Goal: Transaction & Acquisition: Purchase product/service

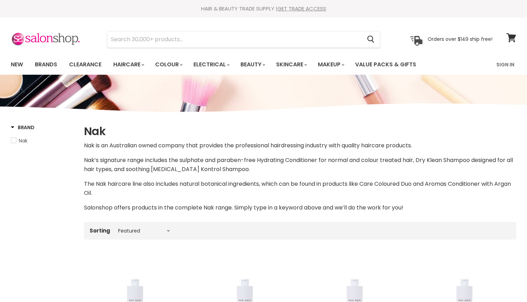
select select "manual"
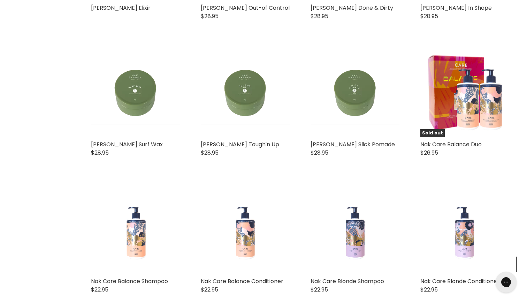
scroll to position [1686, 0]
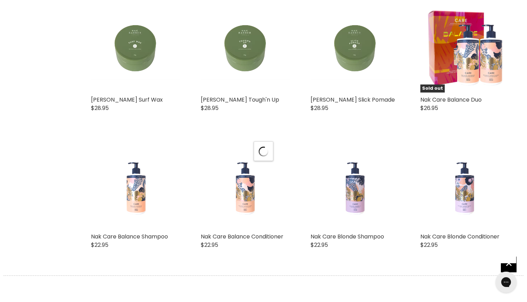
select select "manual"
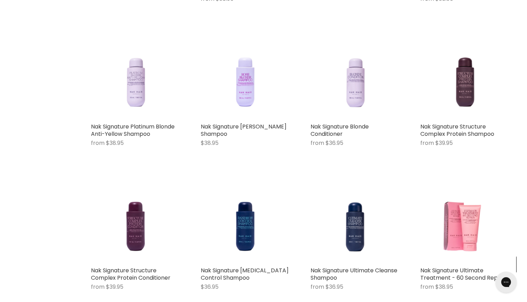
scroll to position [3154, 0]
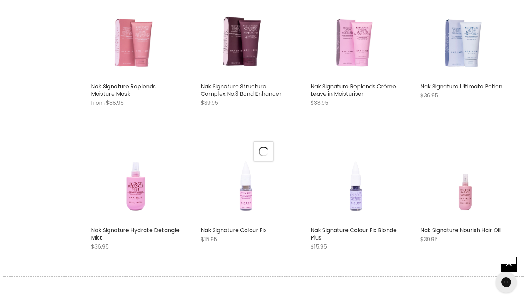
select select "manual"
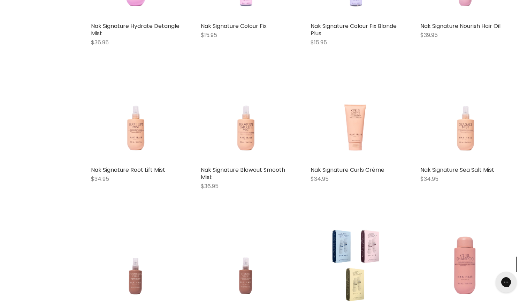
scroll to position [3692, 0]
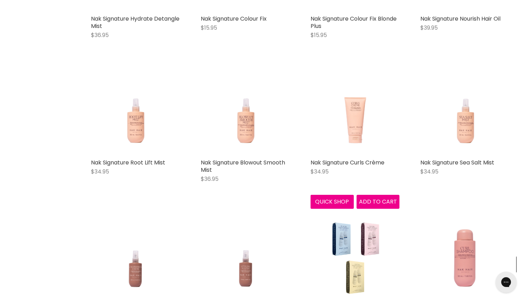
click at [355, 120] on img "Main content" at bounding box center [355, 110] width 71 height 89
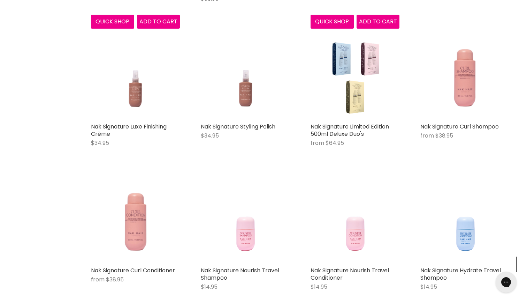
scroll to position [3873, 0]
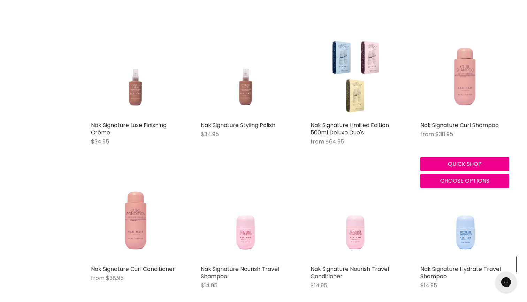
click at [460, 109] on img "Main content" at bounding box center [464, 73] width 71 height 89
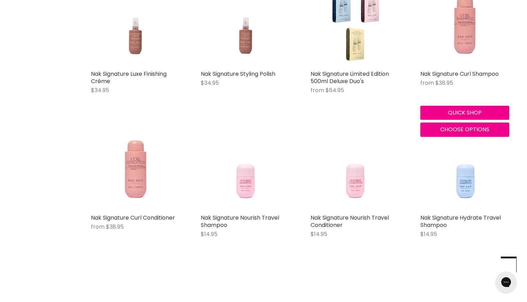
scroll to position [3942, 0]
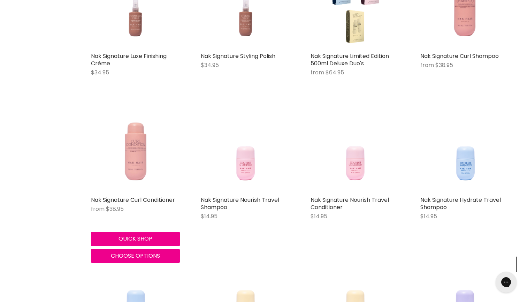
click at [138, 155] on img "Main content" at bounding box center [135, 148] width 71 height 89
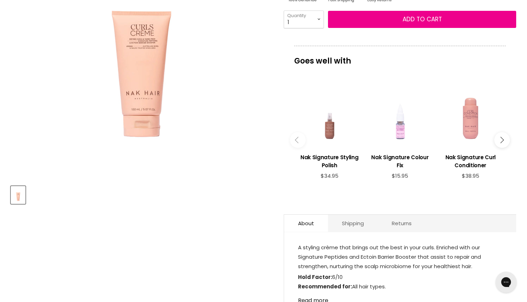
scroll to position [165, 0]
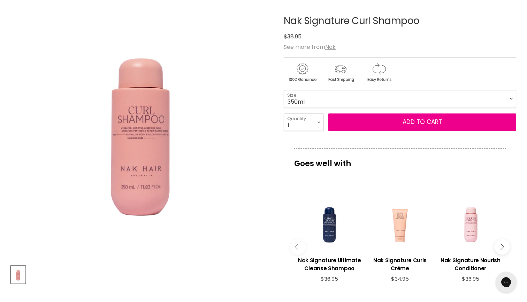
scroll to position [83, 0]
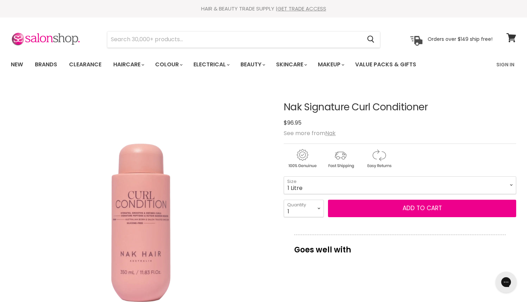
select select "1 Litre"
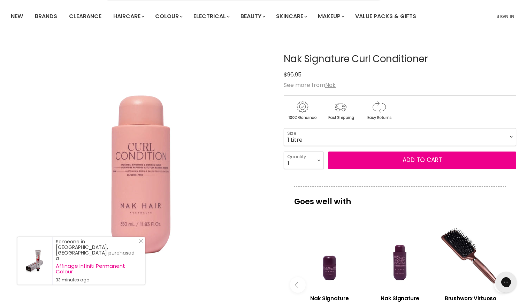
scroll to position [43, 0]
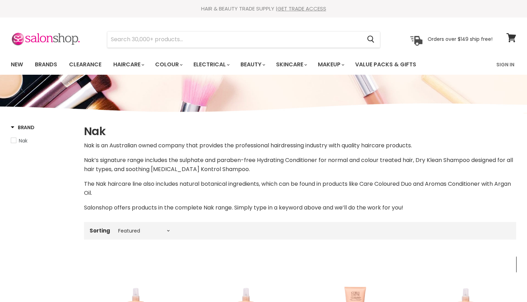
select select "manual"
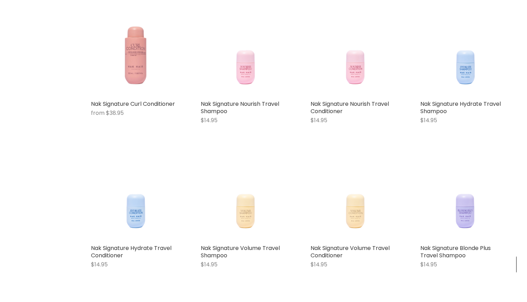
scroll to position [535, 0]
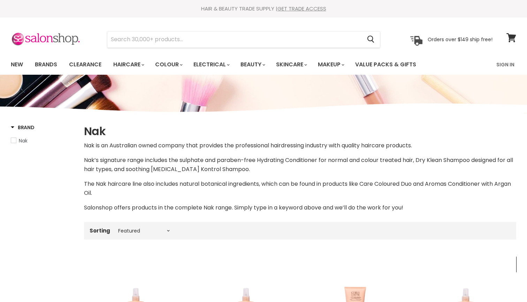
select select "manual"
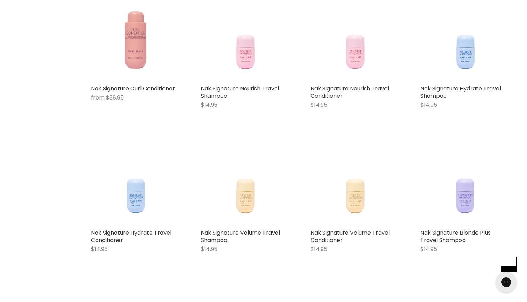
scroll to position [565, 0]
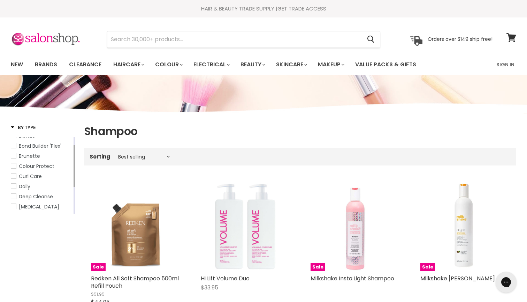
click at [16, 175] on span "Curl Care" at bounding box center [13, 175] width 5 height 5
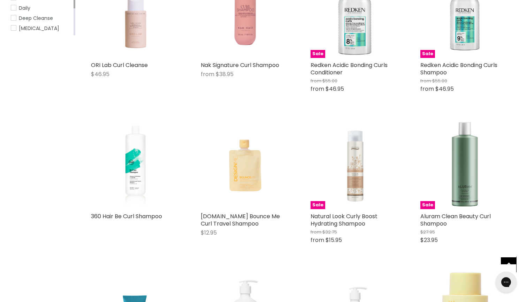
scroll to position [213, 0]
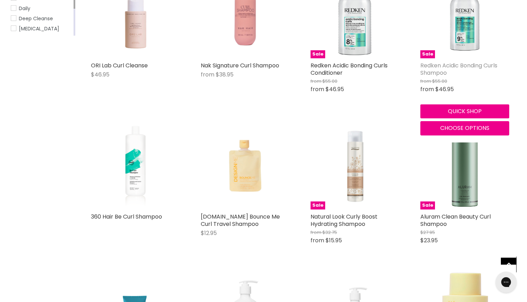
click at [459, 64] on link "Redken Acidic Bonding Curls Shampoo" at bounding box center [458, 68] width 77 height 15
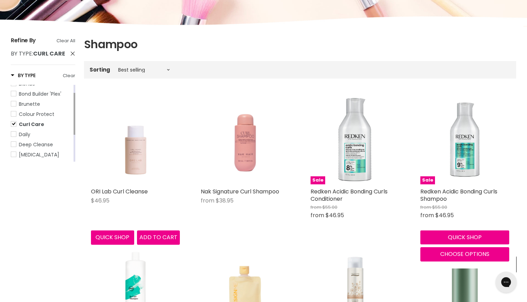
scroll to position [92, 0]
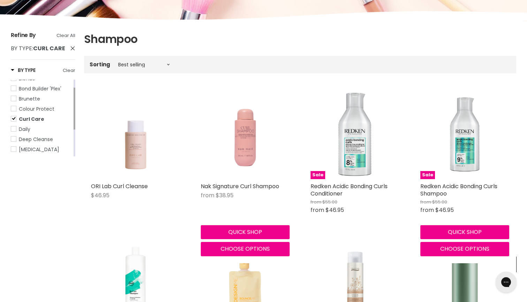
click at [238, 168] on img "Main content" at bounding box center [244, 134] width 71 height 89
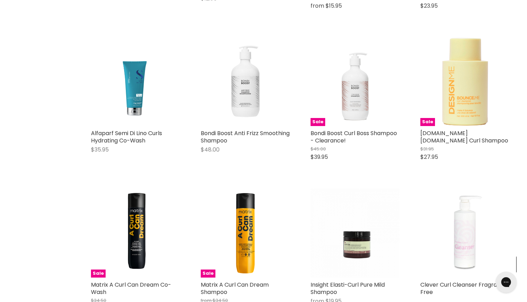
scroll to position [448, 0]
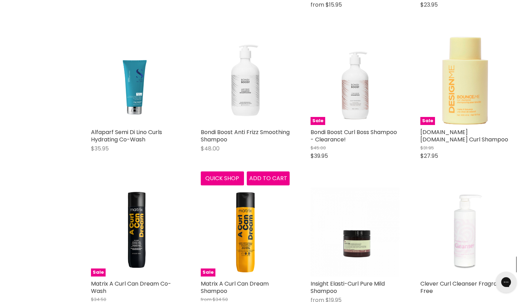
click at [240, 98] on img "Main content" at bounding box center [245, 80] width 89 height 89
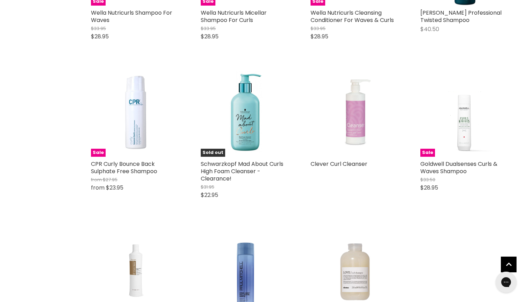
scroll to position [871, 0]
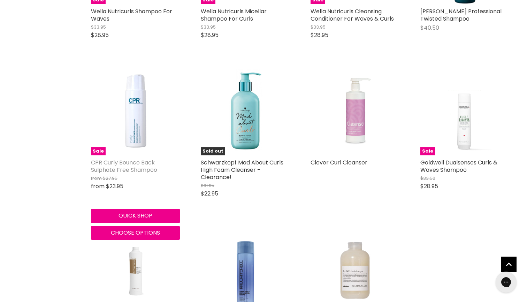
click at [109, 160] on link "CPR Curly Bounce Back Sulphate Free Shampoo" at bounding box center [124, 165] width 66 height 15
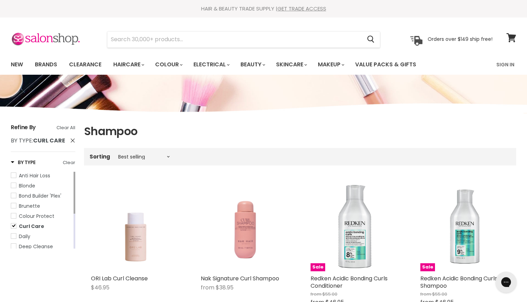
scroll to position [0, 0]
click at [92, 62] on link "Clearance" at bounding box center [85, 64] width 43 height 15
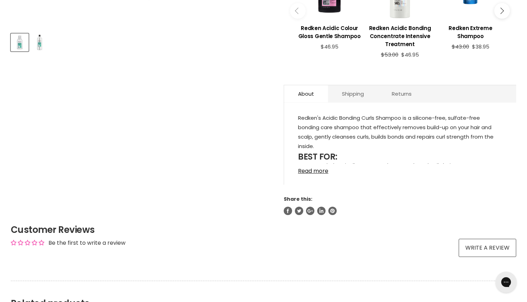
scroll to position [320, 0]
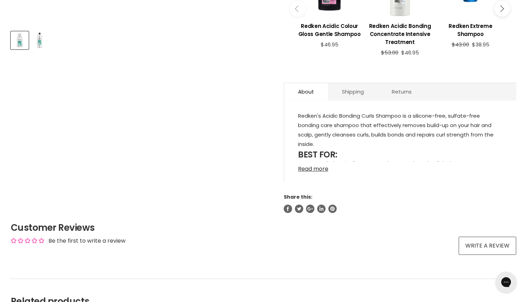
click at [320, 169] on link "Read more" at bounding box center [400, 166] width 204 height 10
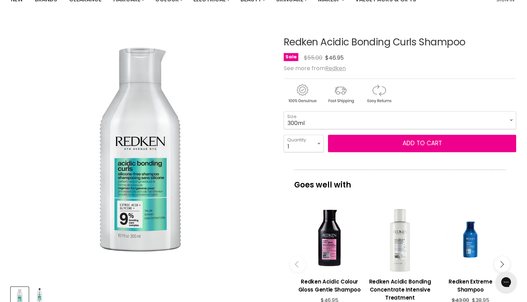
scroll to position [67, 0]
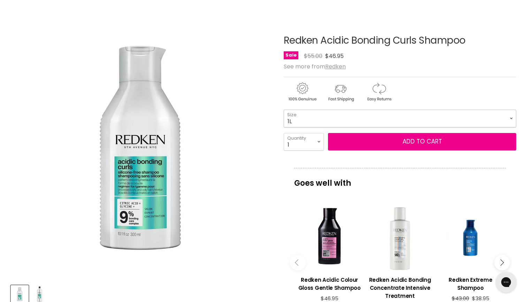
select select "1L"
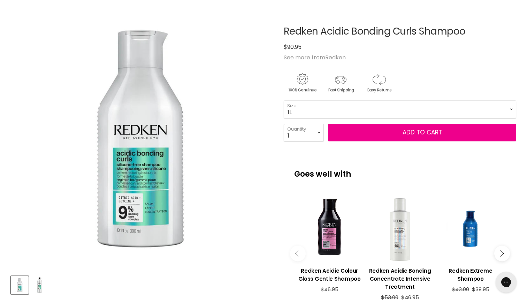
scroll to position [83, 0]
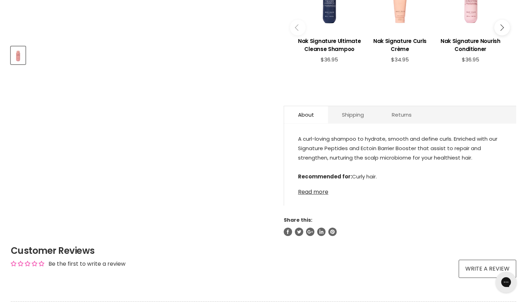
click at [317, 184] on link "Read more" at bounding box center [400, 189] width 204 height 10
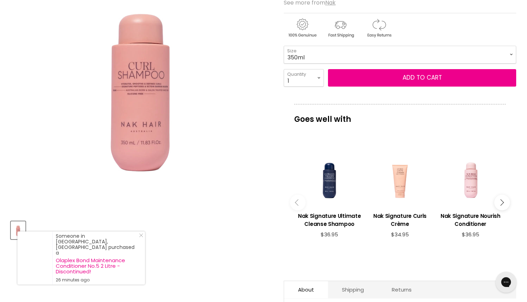
scroll to position [115, 0]
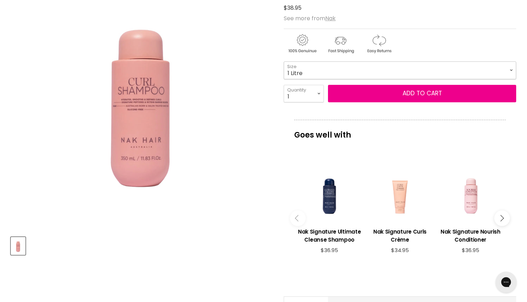
select select "1 Litre"
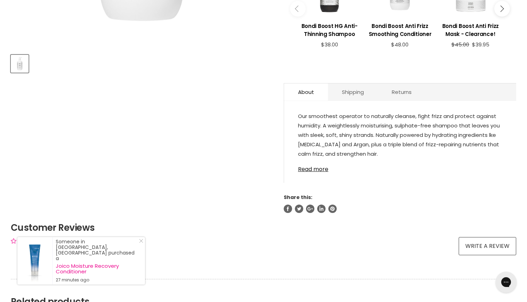
scroll to position [297, 0]
click at [310, 171] on link "Read more" at bounding box center [400, 166] width 204 height 10
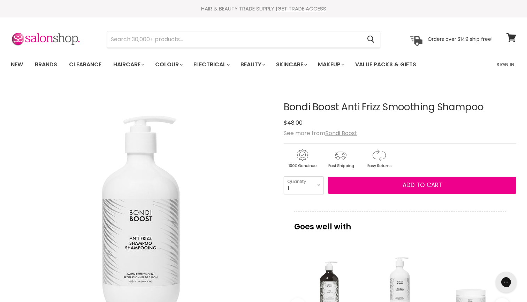
scroll to position [0, 0]
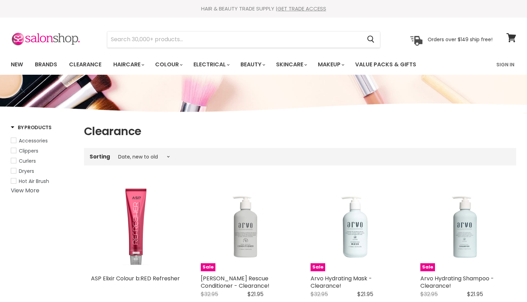
select select "created-descending"
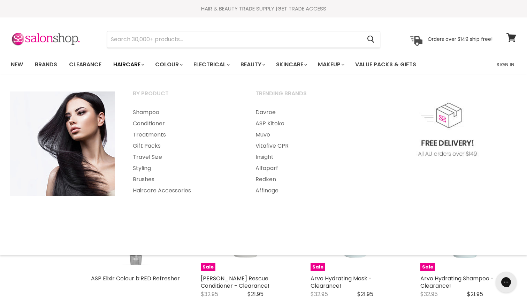
click at [129, 65] on link "Haircare" at bounding box center [128, 64] width 40 height 15
click at [132, 62] on link "Haircare" at bounding box center [128, 64] width 40 height 15
click at [140, 117] on link "Shampoo" at bounding box center [184, 112] width 121 height 11
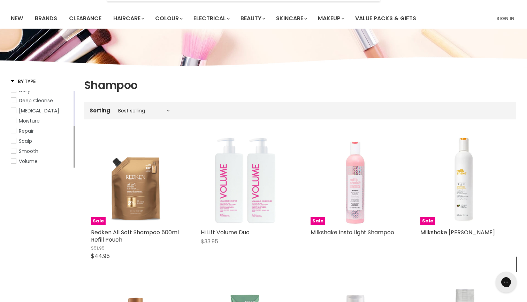
scroll to position [40, 0]
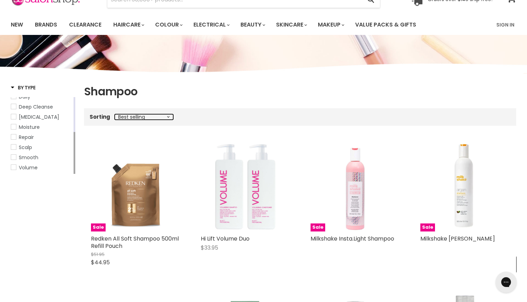
select select "title-ascending"
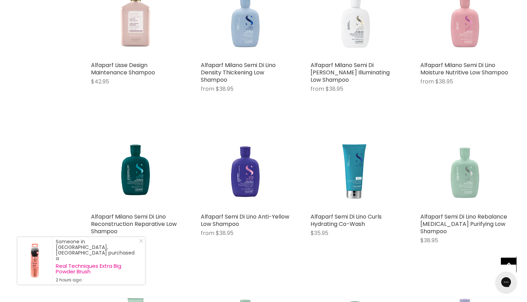
scroll to position [932, 0]
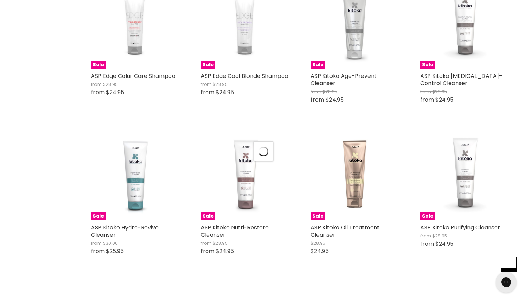
select select "title-ascending"
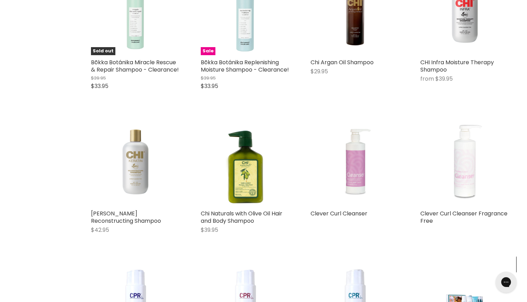
scroll to position [3409, 0]
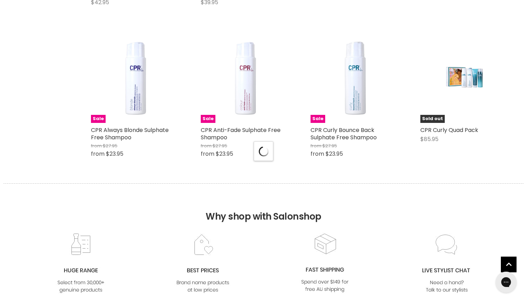
select select "title-ascending"
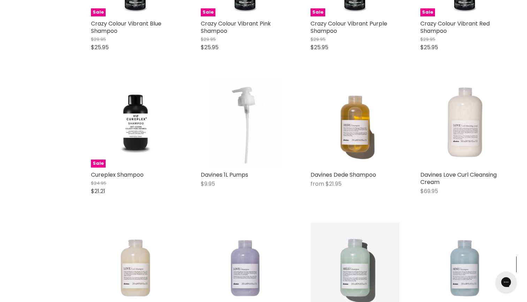
scroll to position [4183, 0]
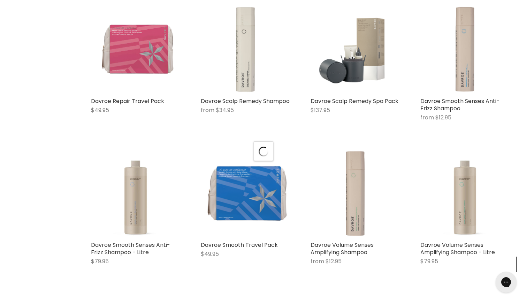
select select "title-ascending"
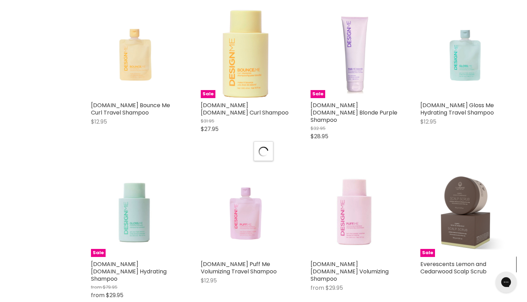
select select "title-ascending"
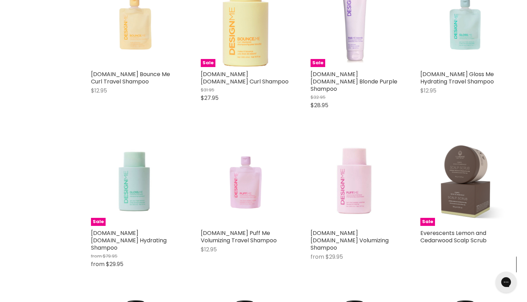
scroll to position [7055, 0]
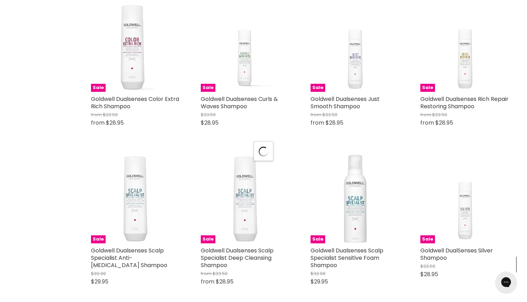
scroll to position [8836, 0]
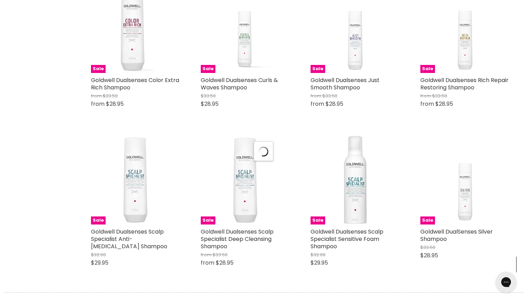
select select "title-ascending"
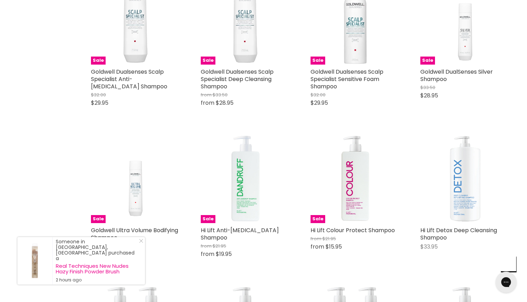
scroll to position [9001, 0]
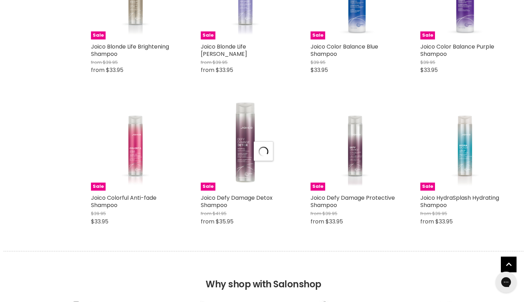
select select "title-ascending"
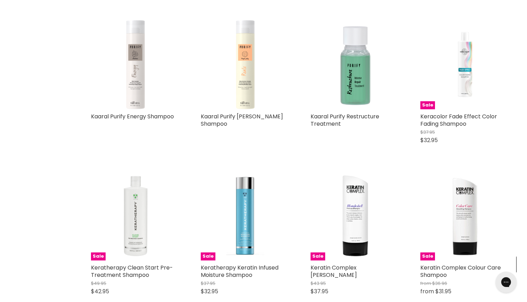
scroll to position [12278, 0]
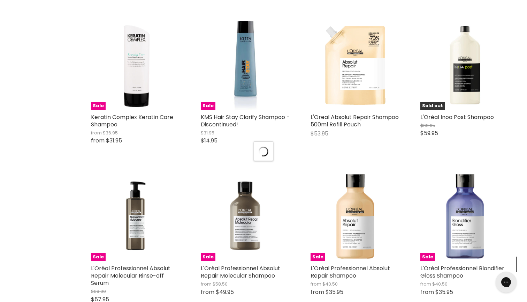
scroll to position [12414, 0]
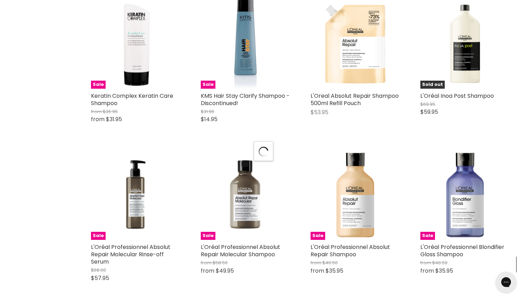
select select "title-ascending"
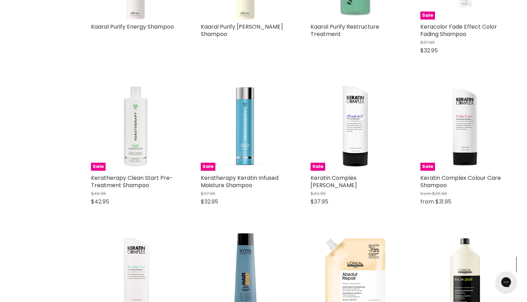
scroll to position [12178, 0]
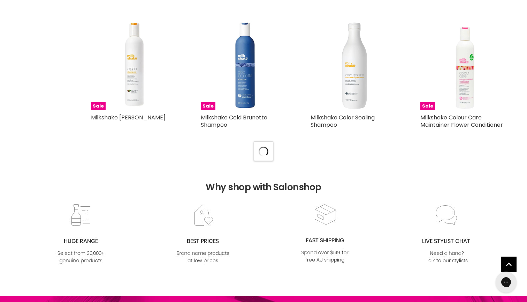
select select "title-ascending"
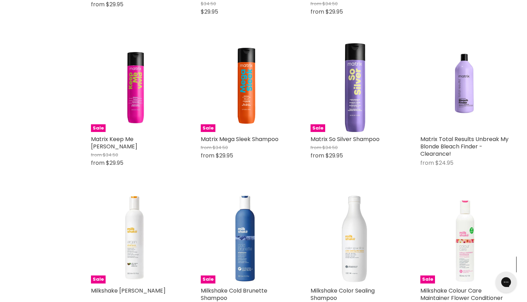
scroll to position [14205, 0]
click at [363, 194] on img "Main content" at bounding box center [355, 238] width 89 height 89
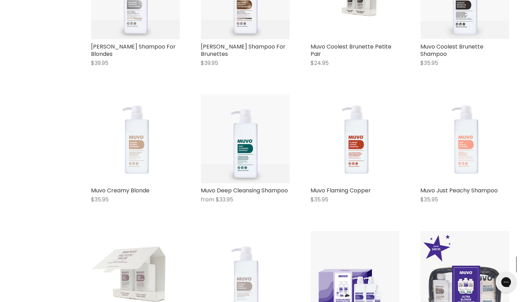
scroll to position [15885, 0]
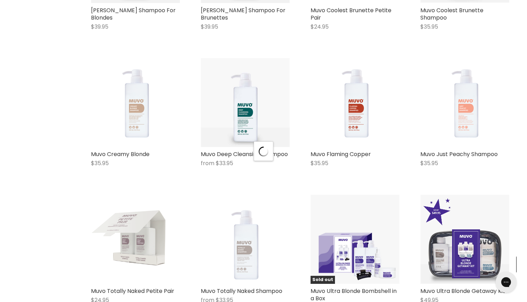
select select "title-ascending"
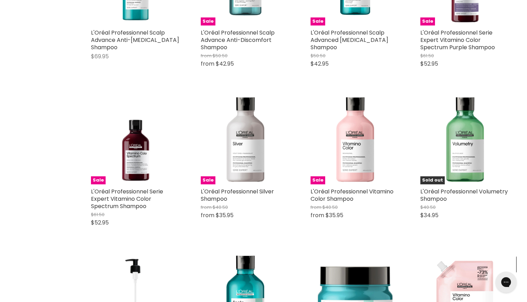
scroll to position [16441, 0]
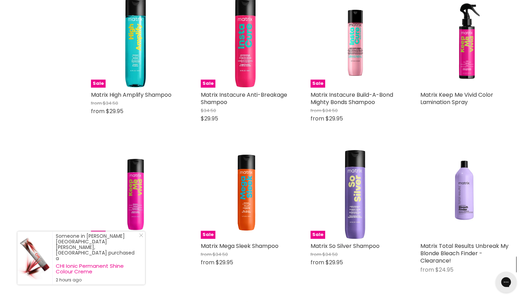
scroll to position [17731, 0]
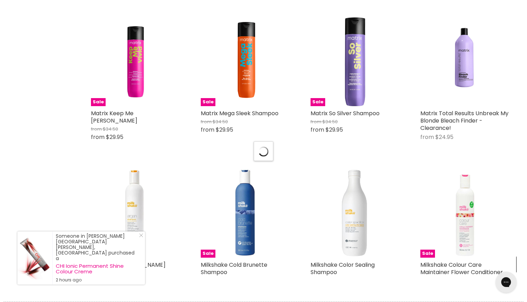
select select "title-ascending"
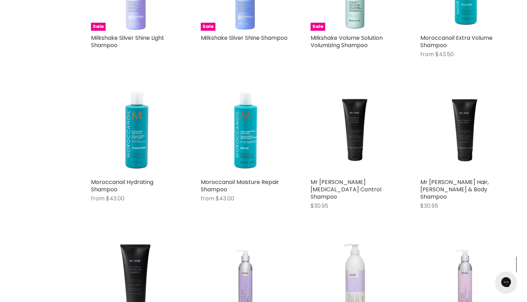
scroll to position [18505, 0]
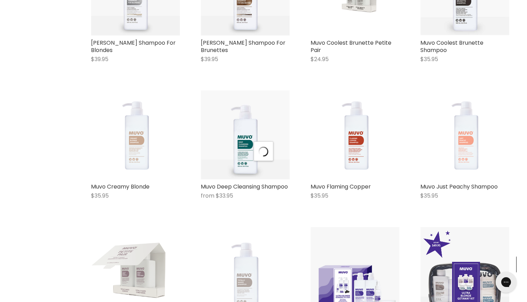
scroll to position [19382, 0]
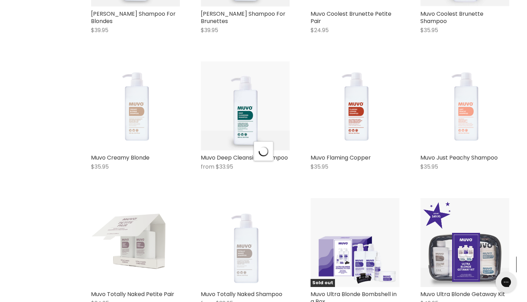
select select "title-ascending"
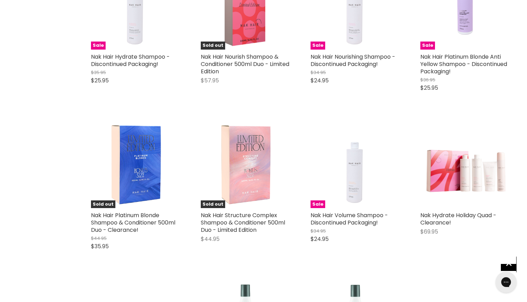
scroll to position [20345, 0]
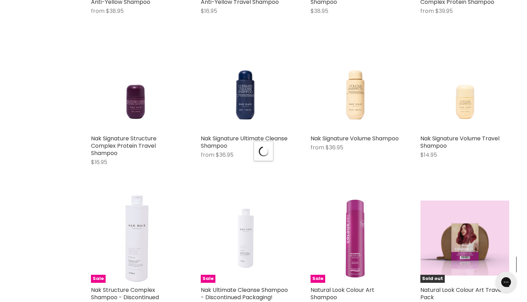
scroll to position [21221, 0]
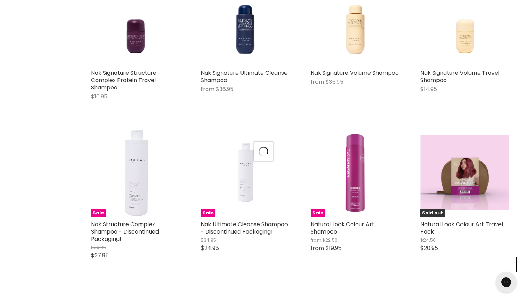
select select "title-ascending"
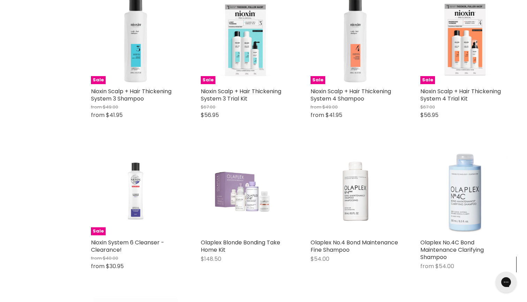
scroll to position [22871, 0]
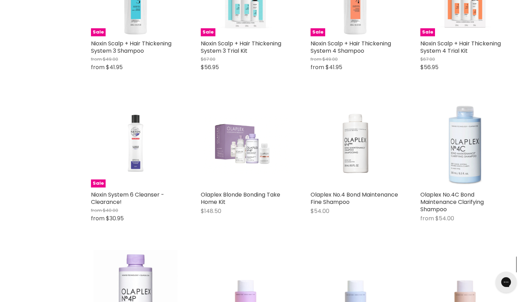
scroll to position [22988, 0]
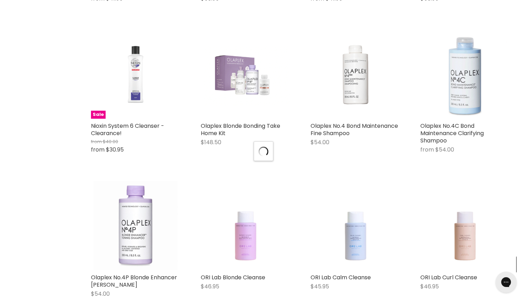
select select "title-ascending"
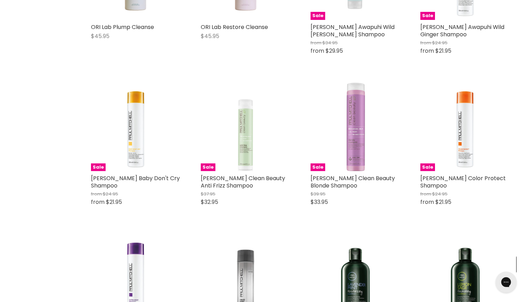
scroll to position [23378, 0]
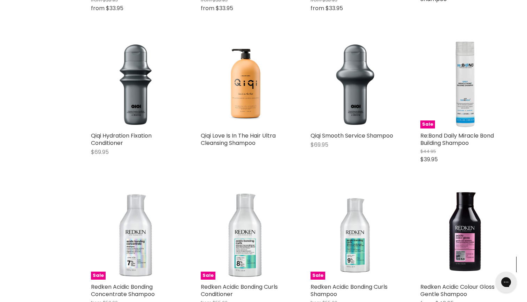
scroll to position [24789, 0]
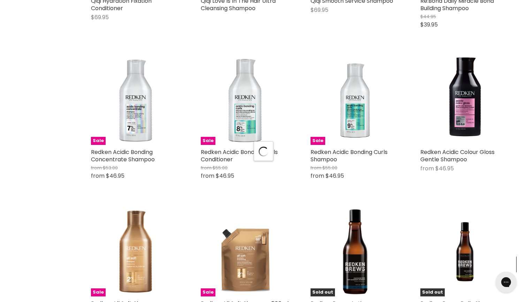
select select "title-ascending"
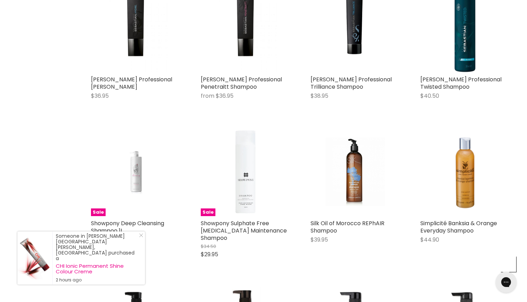
scroll to position [26598, 0]
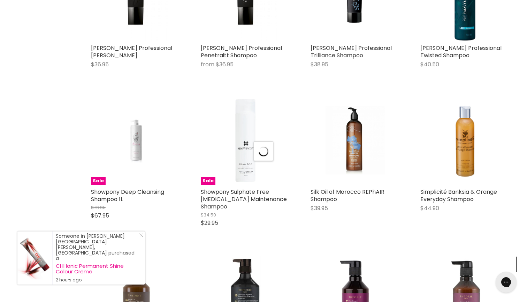
select select "title-ascending"
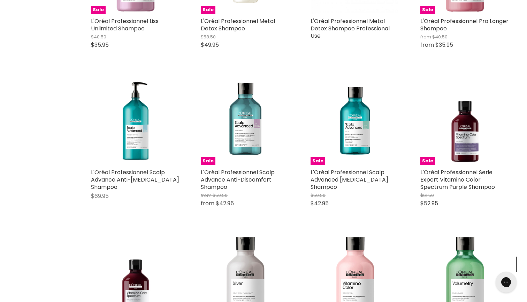
scroll to position [8445, 0]
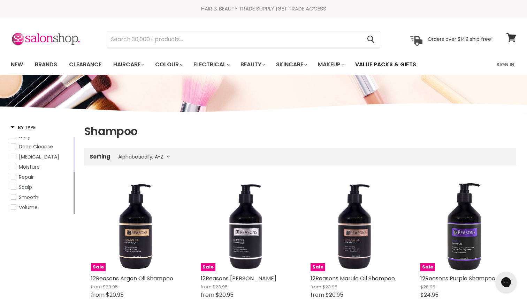
click at [405, 63] on link "Value Packs & Gifts" at bounding box center [385, 64] width 71 height 15
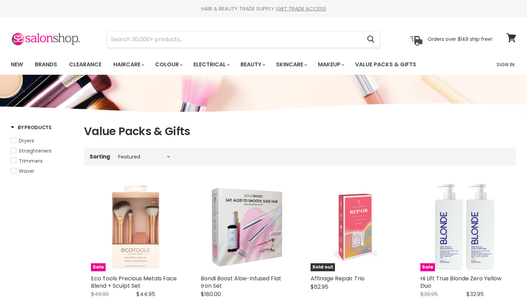
select select "manual"
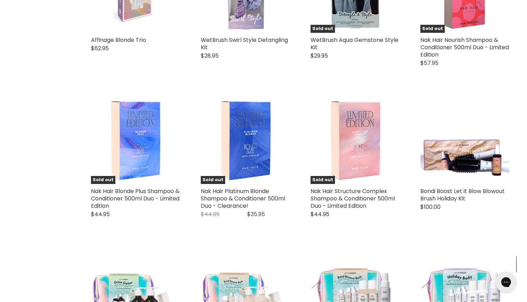
scroll to position [1542, 0]
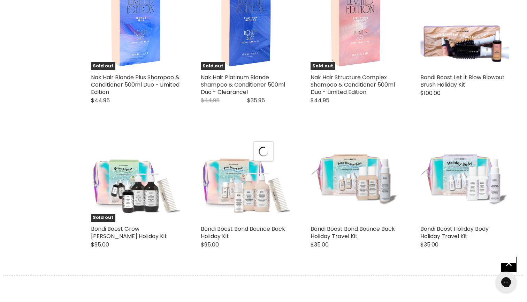
select select "manual"
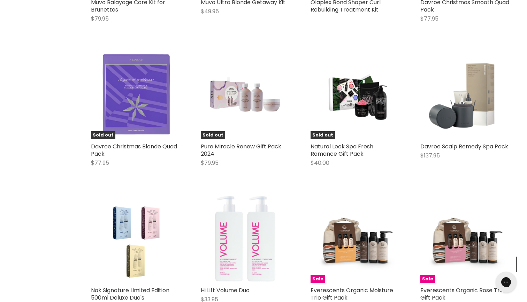
scroll to position [3053, 0]
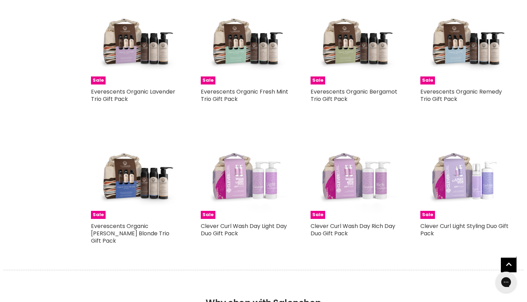
select select "manual"
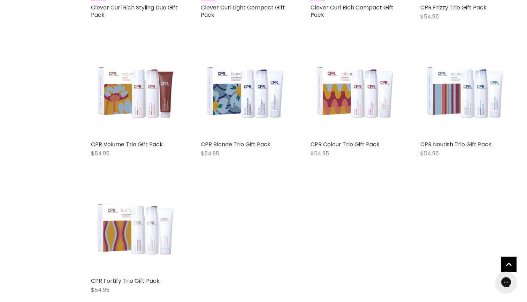
scroll to position [3759, 0]
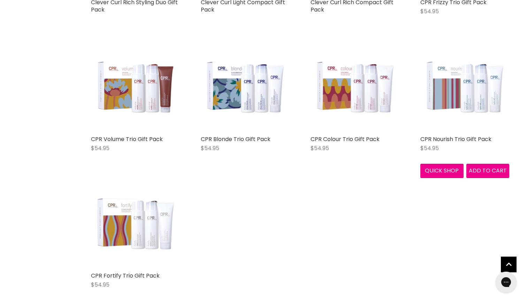
click at [450, 114] on img "Main content" at bounding box center [464, 87] width 89 height 89
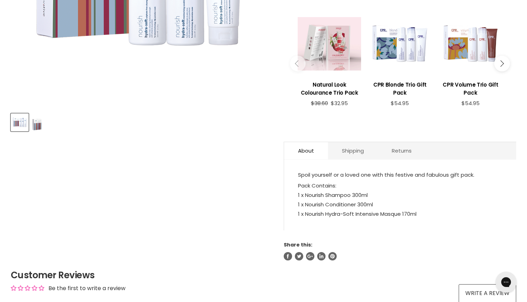
scroll to position [235, 0]
